Goal: Browse casually: Explore the website without a specific task or goal

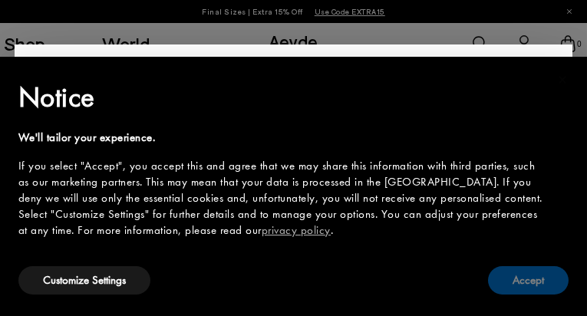
click at [524, 278] on button "Accept" at bounding box center [528, 280] width 81 height 28
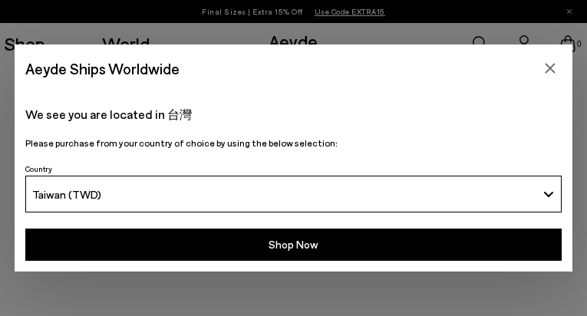
click at [446, 77] on div "Aeyde Ships Worldwide" at bounding box center [294, 68] width 558 height 48
click at [544, 74] on icon "Close" at bounding box center [550, 68] width 12 height 12
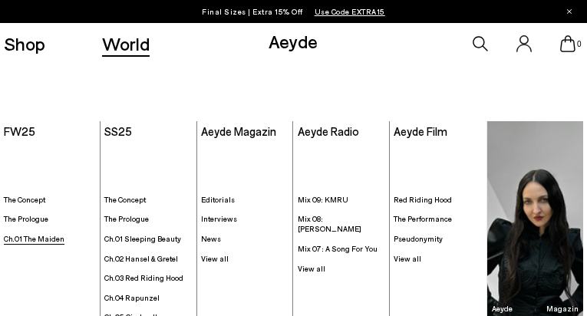
scroll to position [77, 0]
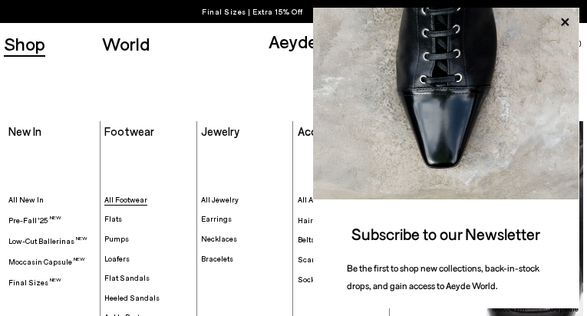
click at [126, 199] on span "All Footwear" at bounding box center [125, 199] width 43 height 9
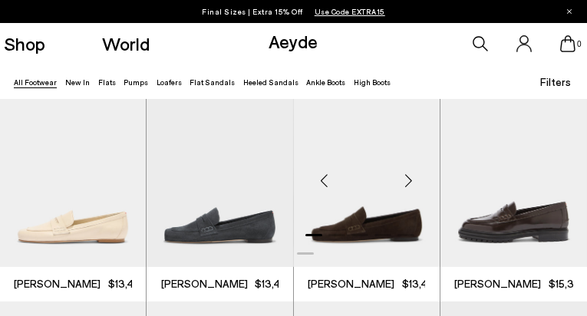
scroll to position [460, 0]
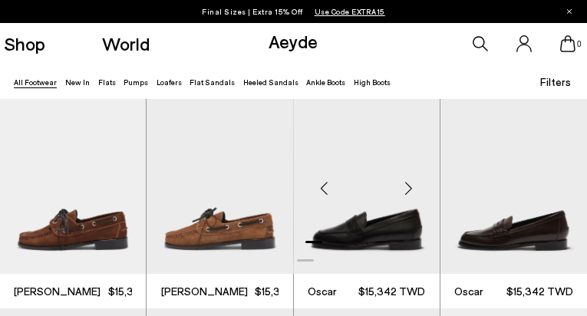
scroll to position [920, 0]
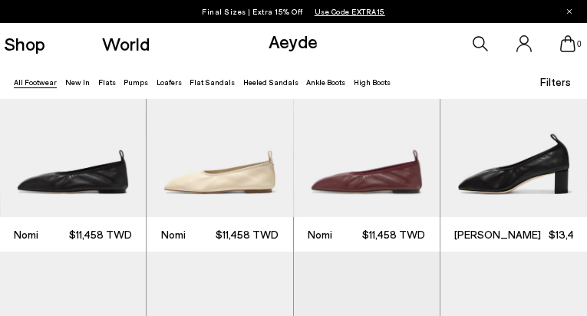
scroll to position [2071, 0]
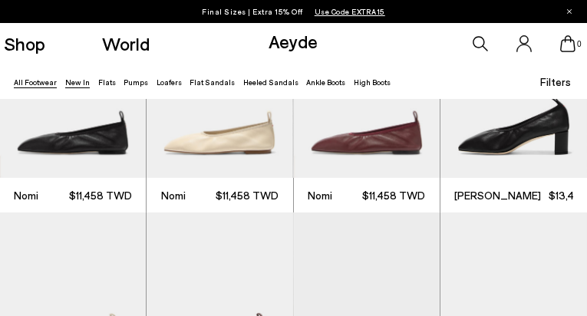
click at [66, 81] on link "New In" at bounding box center [77, 81] width 25 height 9
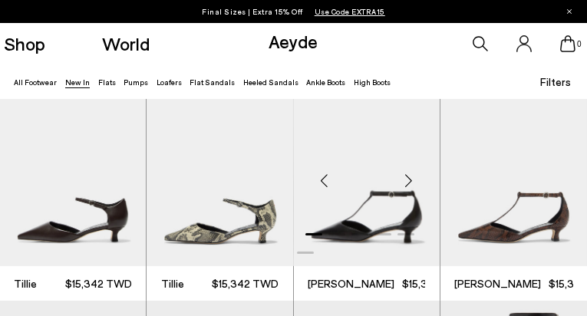
scroll to position [1841, 0]
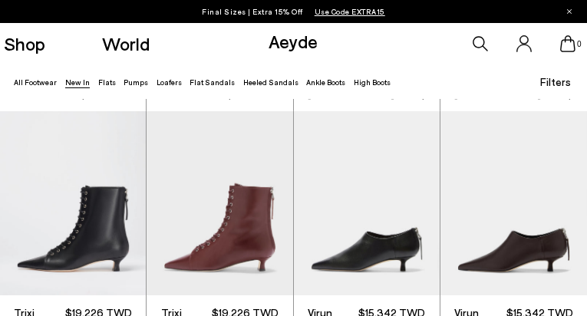
scroll to position [3068, 0]
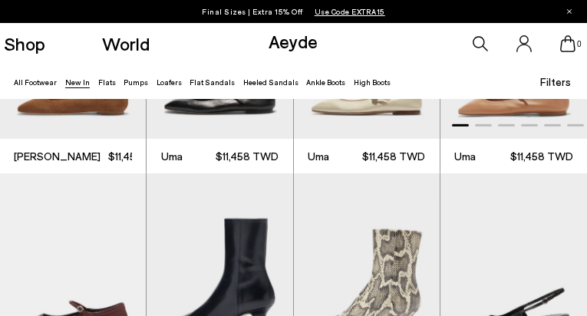
scroll to position [4141, 0]
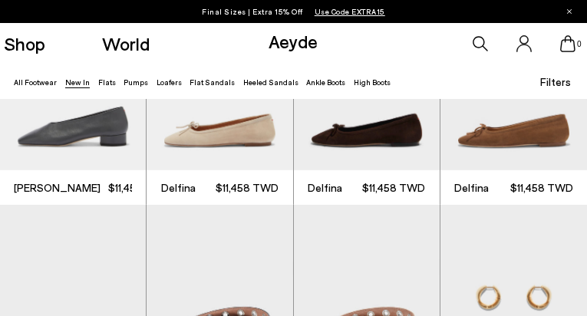
scroll to position [5138, 0]
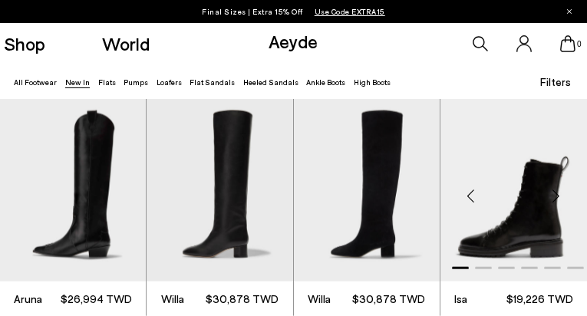
scroll to position [7286, 0]
